Goal: Understand process/instructions: Learn how to perform a task or action

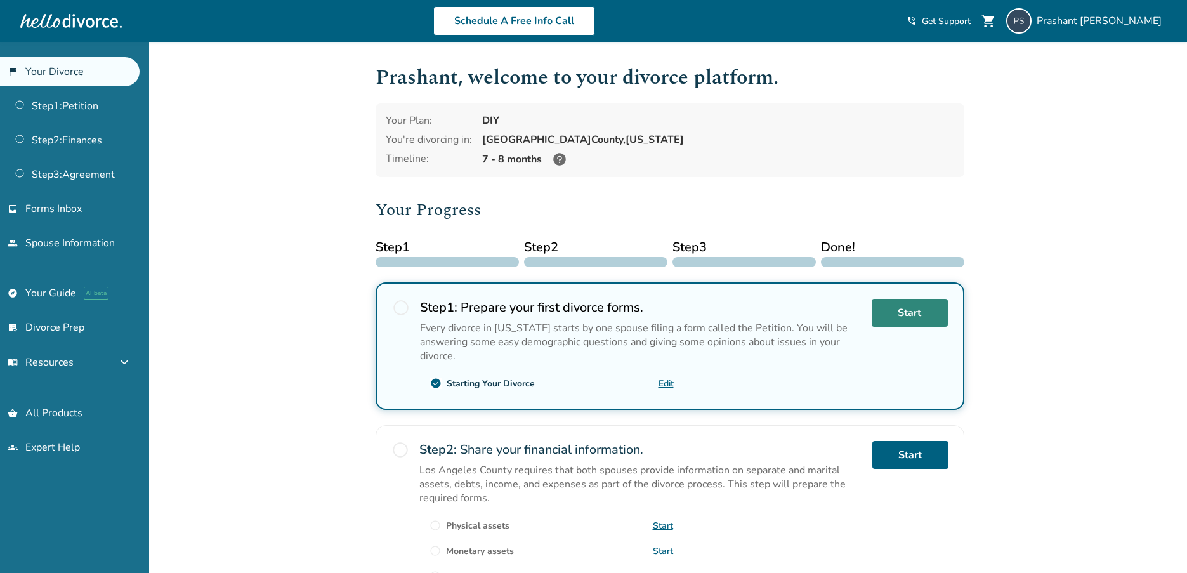
click at [911, 299] on link "Start" at bounding box center [910, 313] width 76 height 28
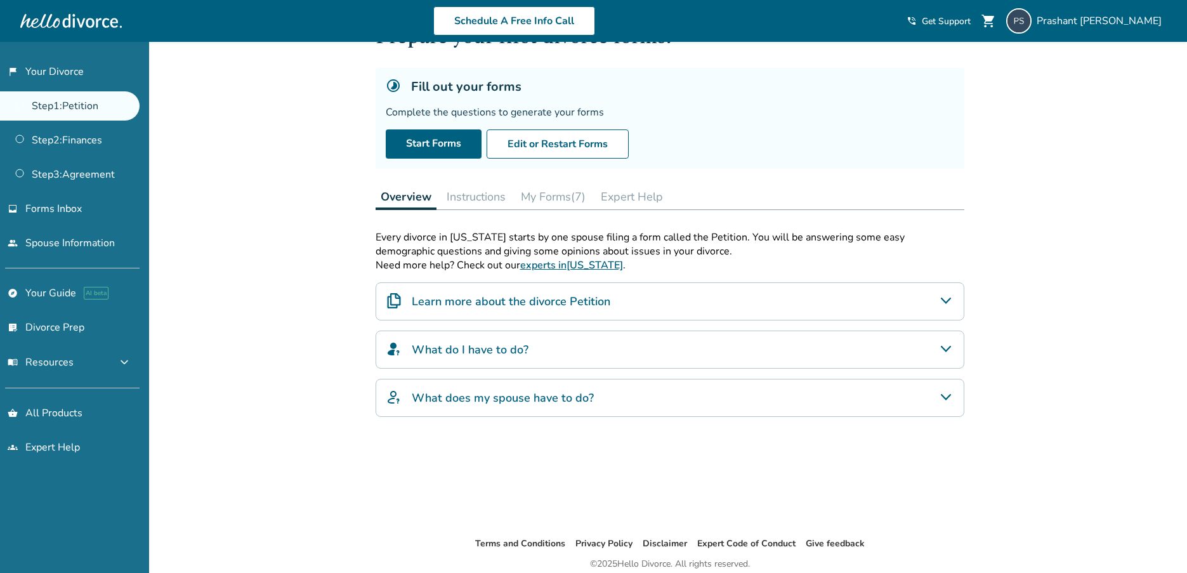
scroll to position [107, 0]
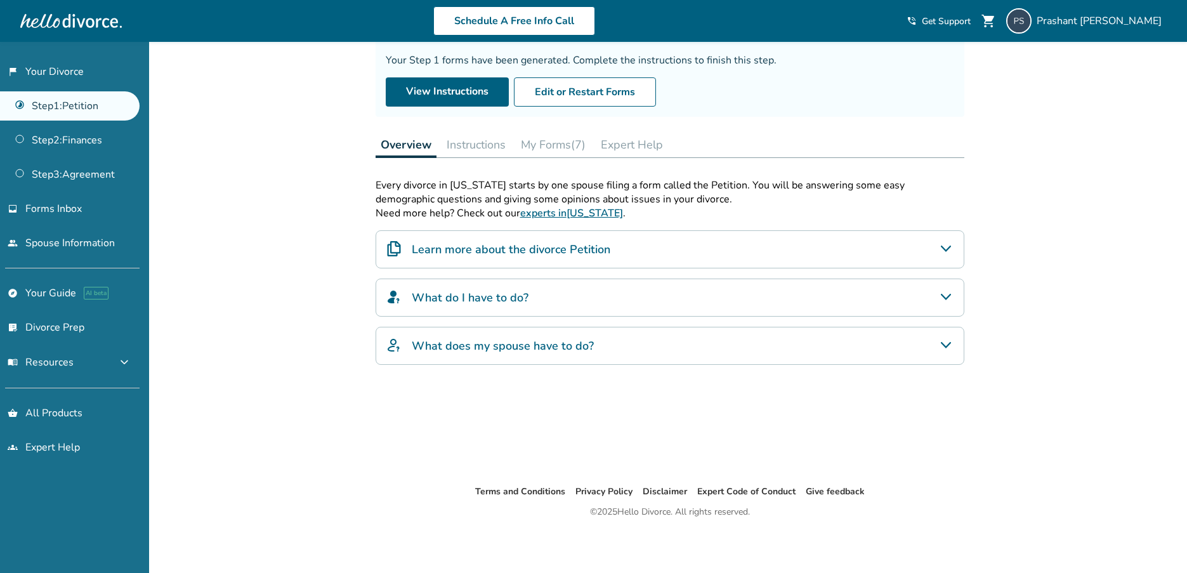
click at [481, 142] on button "Instructions" at bounding box center [476, 144] width 69 height 25
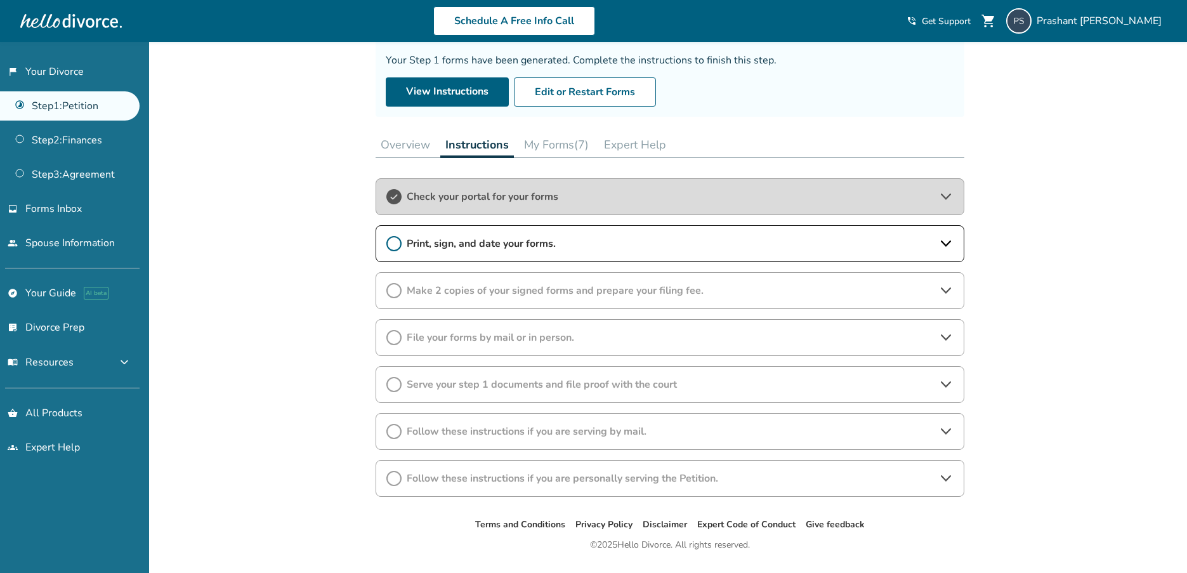
click at [491, 244] on span "Print, sign, and date your forms." at bounding box center [670, 244] width 527 height 14
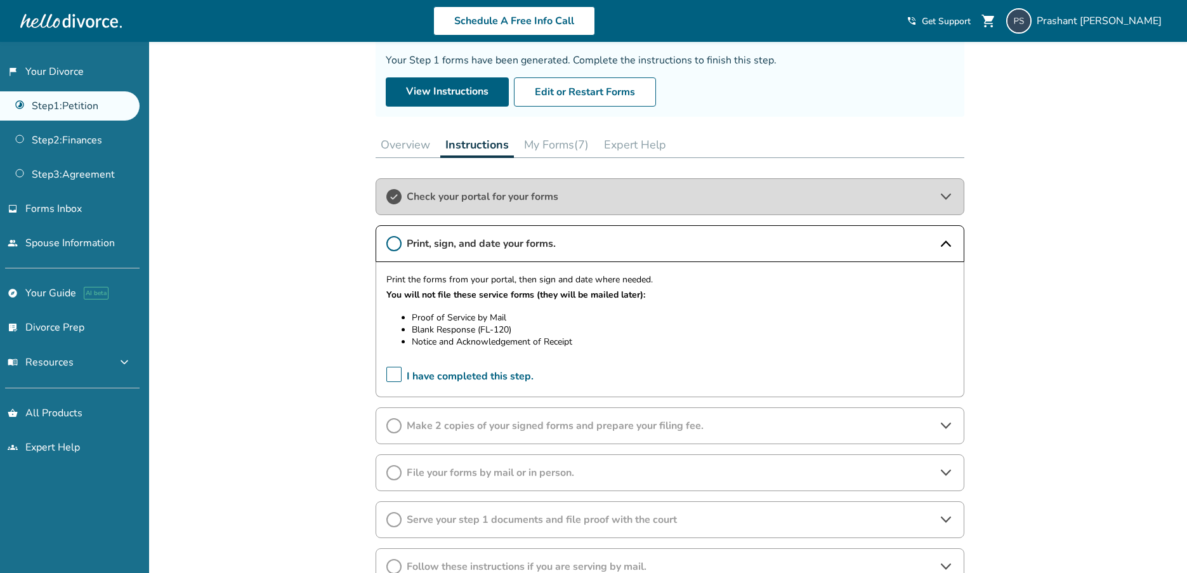
click at [484, 150] on button "Instructions" at bounding box center [477, 145] width 74 height 26
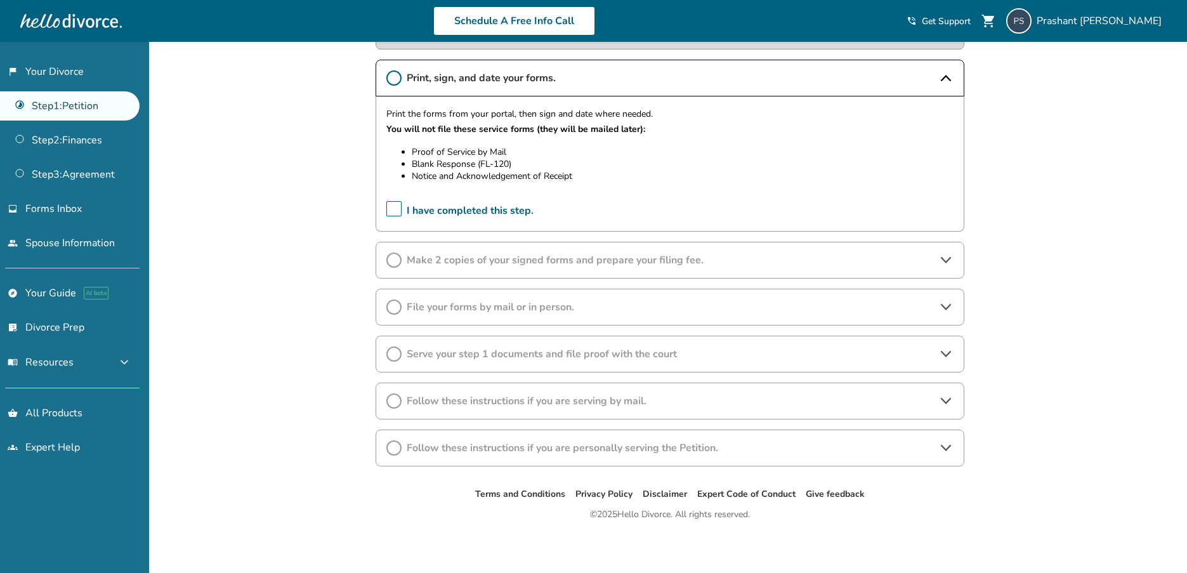
scroll to position [275, 0]
click at [512, 260] on span "Make 2 copies of your signed forms and prepare your filing fee." at bounding box center [670, 258] width 527 height 14
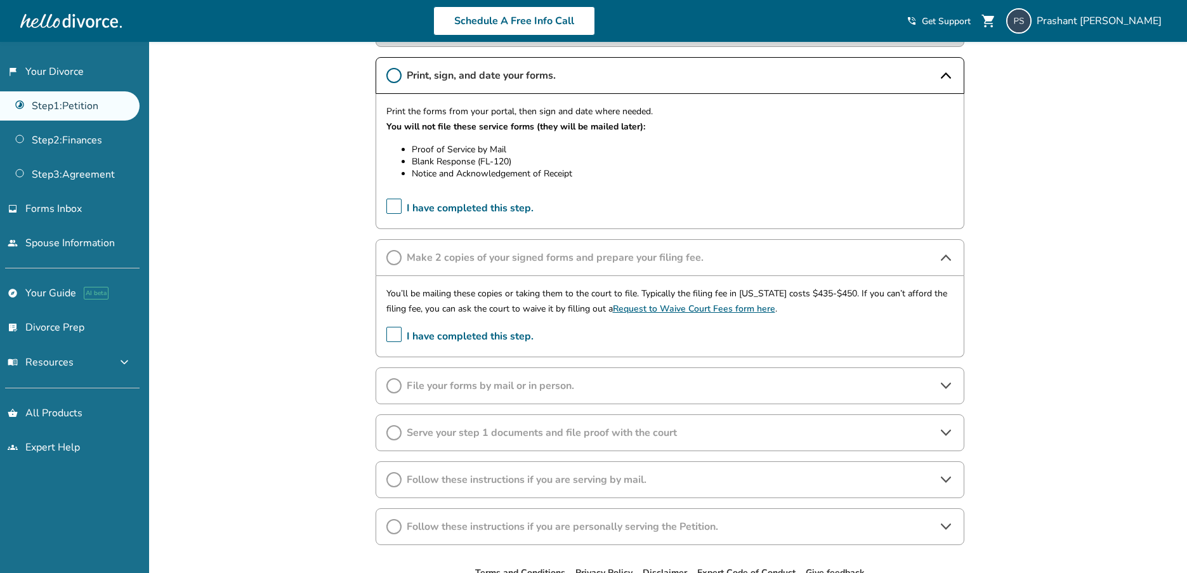
click at [503, 380] on span "File your forms by mail or in person." at bounding box center [670, 386] width 527 height 14
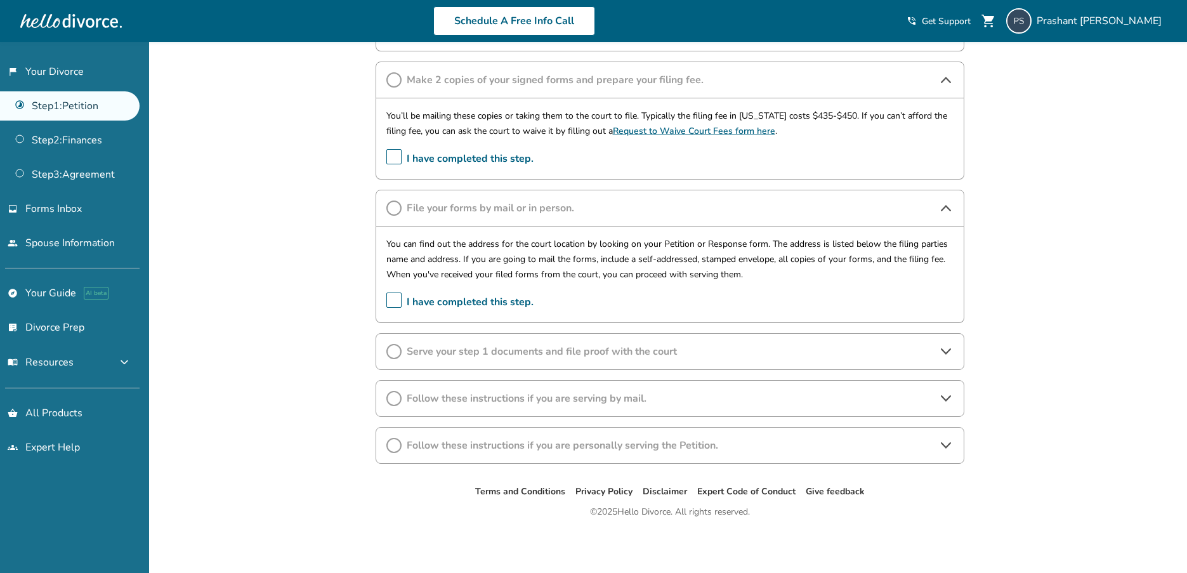
click at [503, 348] on span "Serve your step 1 documents and file proof with the court" at bounding box center [670, 352] width 527 height 14
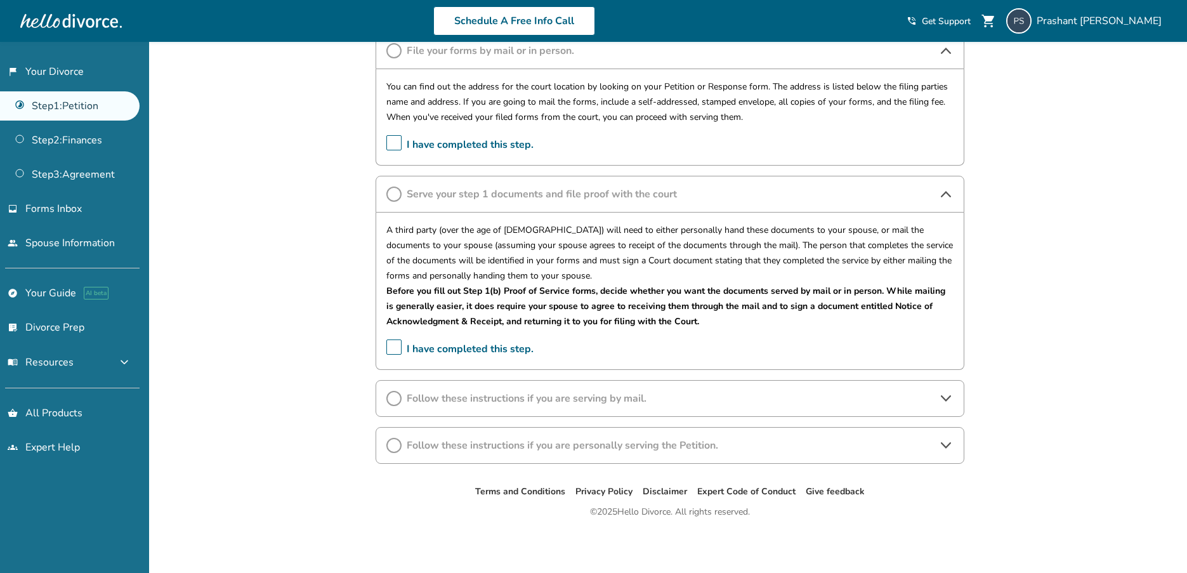
click at [491, 390] on div "Follow these instructions if you are serving by mail." at bounding box center [670, 398] width 589 height 37
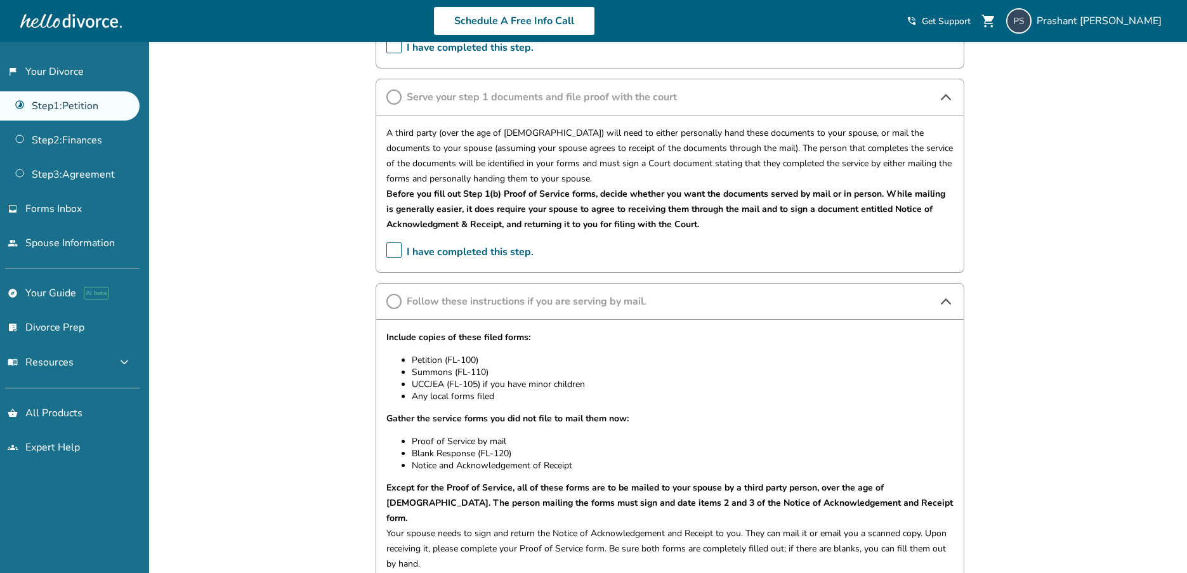
scroll to position [902, 0]
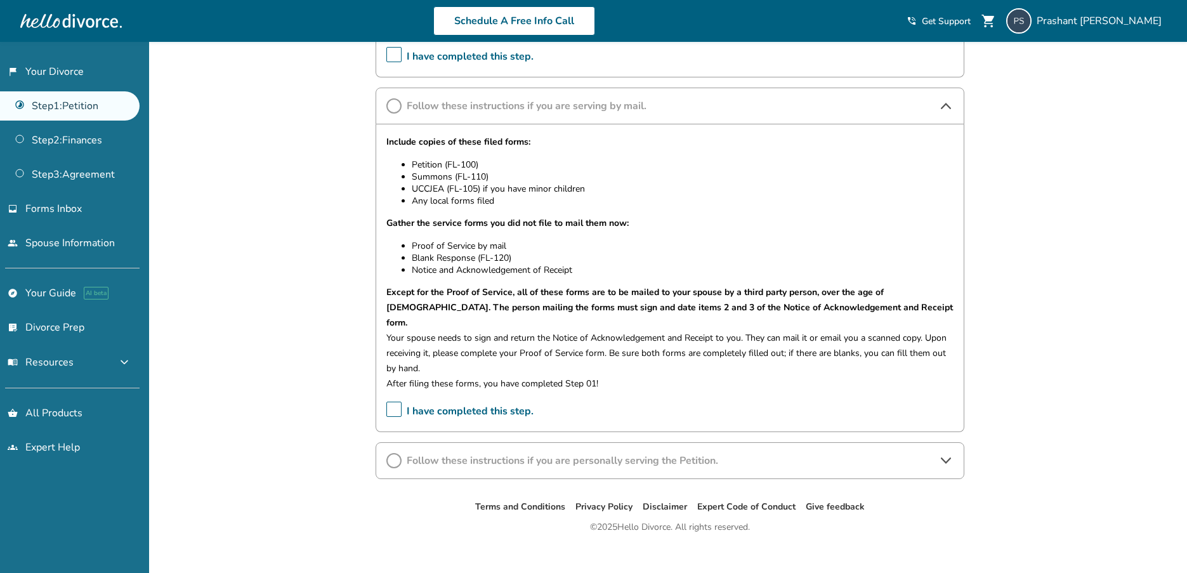
click at [454, 454] on span "Follow these instructions if you are personally serving the Petition." at bounding box center [670, 461] width 527 height 14
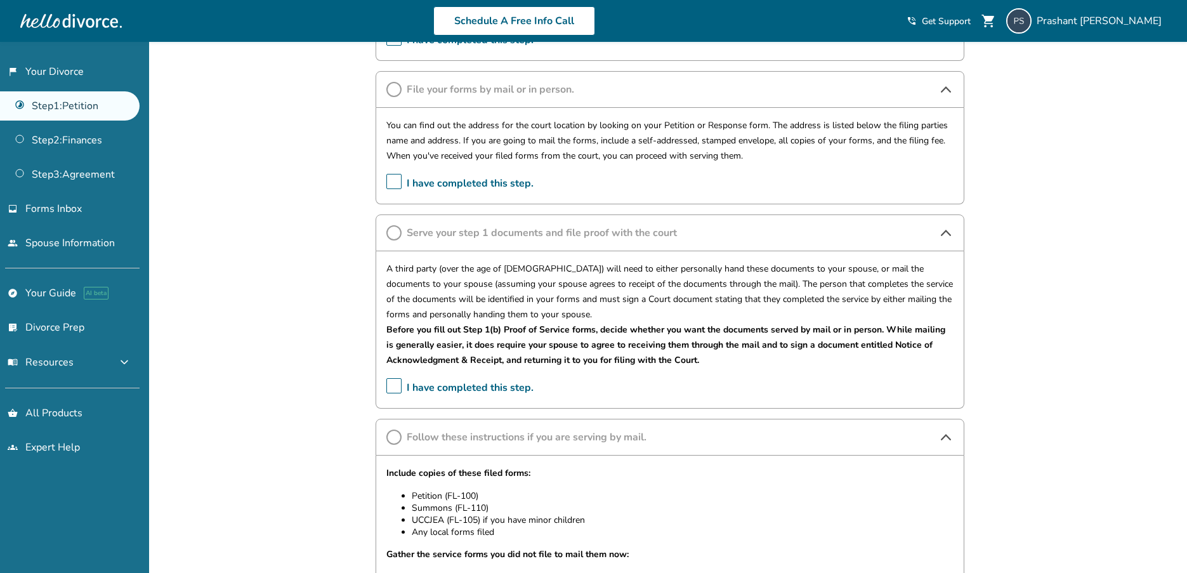
scroll to position [698, 0]
